Goal: Check status: Check status

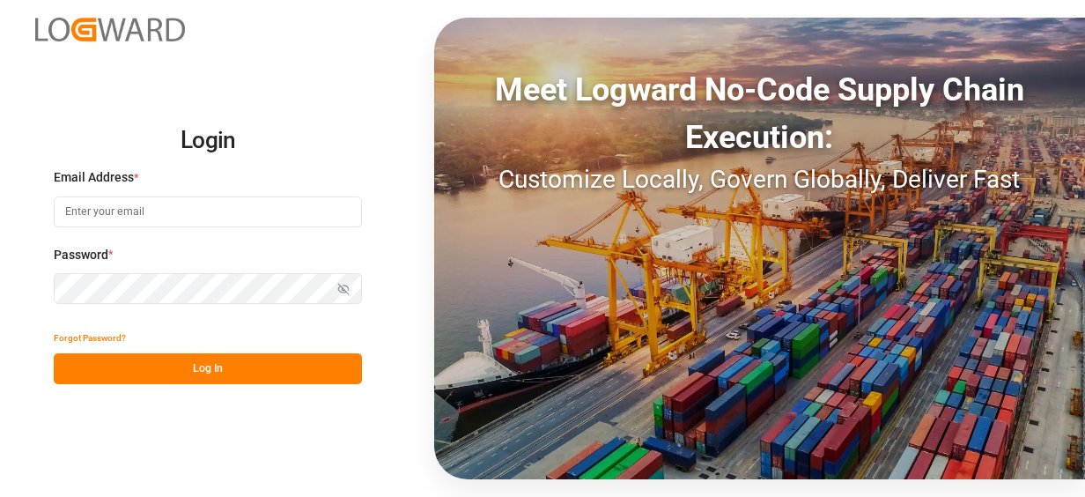
drag, startPoint x: 233, startPoint y: 232, endPoint x: 226, endPoint y: 223, distance: 12.0
click at [232, 232] on div "Email Address *" at bounding box center [208, 206] width 308 height 77
click at [226, 220] on input at bounding box center [208, 211] width 308 height 31
type input "[PERSON_NAME][EMAIL_ADDRESS][PERSON_NAME][DOMAIN_NAME]"
click at [185, 375] on button "Log In" at bounding box center [208, 368] width 308 height 31
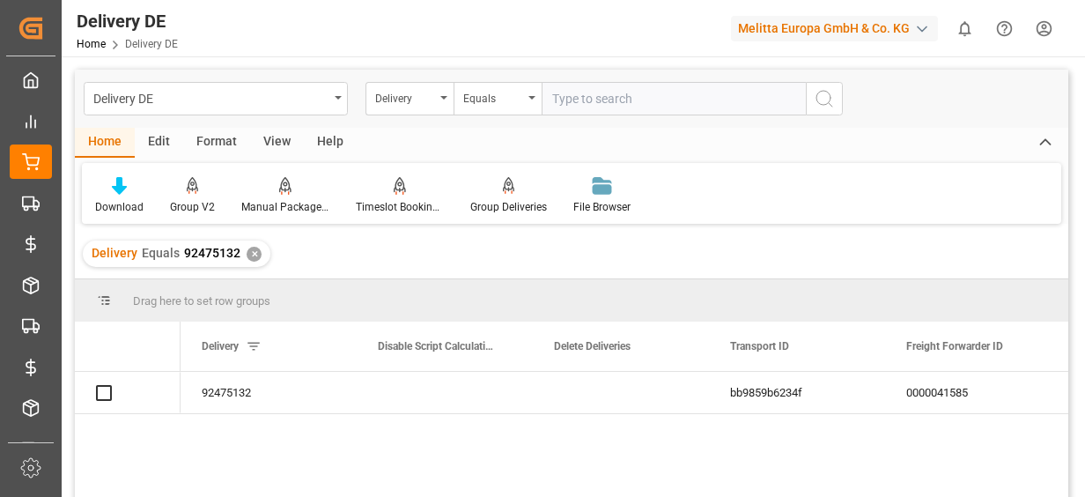
click at [597, 99] on input "text" at bounding box center [673, 98] width 264 height 33
click at [252, 254] on div "✕" at bounding box center [253, 253] width 15 height 15
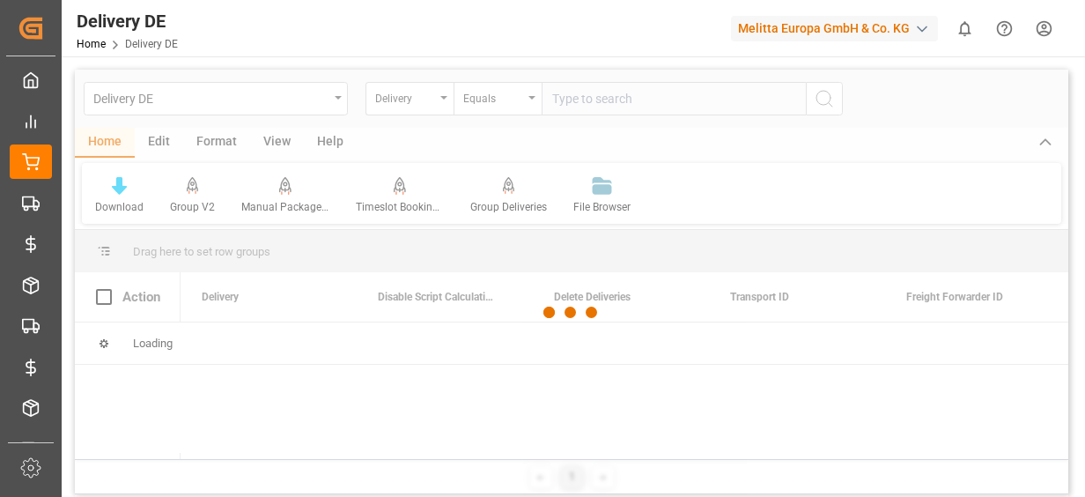
click at [591, 106] on div at bounding box center [571, 313] width 993 height 486
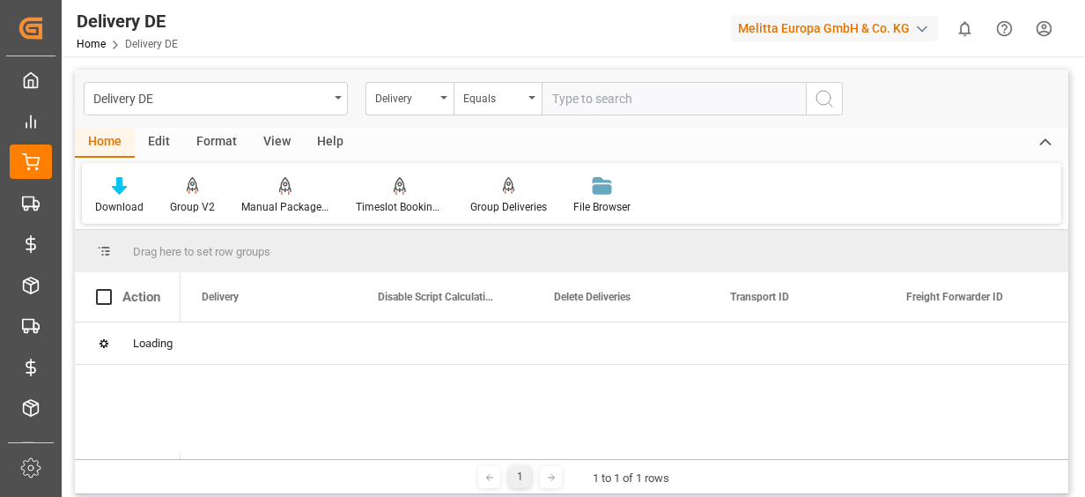
click at [578, 107] on input "text" at bounding box center [673, 98] width 264 height 33
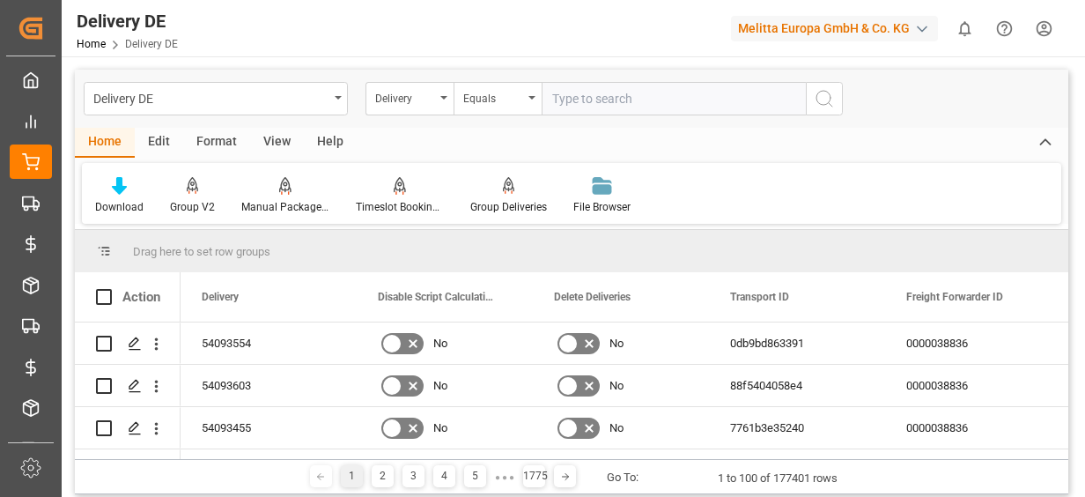
paste input "80002286"
type input "80002286"
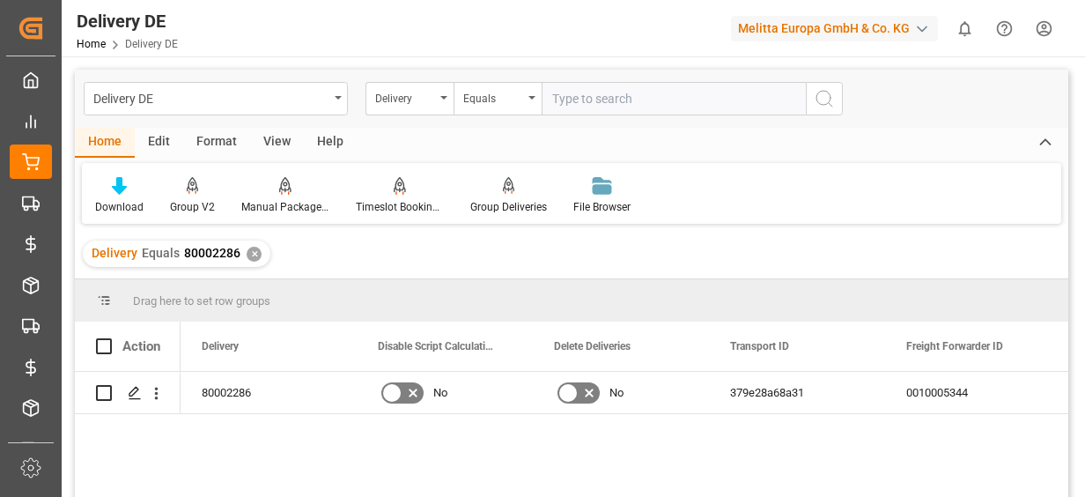
click at [432, 243] on div "Delivery Equals 80002286 ✕" at bounding box center [571, 253] width 993 height 49
click at [250, 250] on div "✕" at bounding box center [253, 253] width 15 height 15
